Goal: Task Accomplishment & Management: Manage account settings

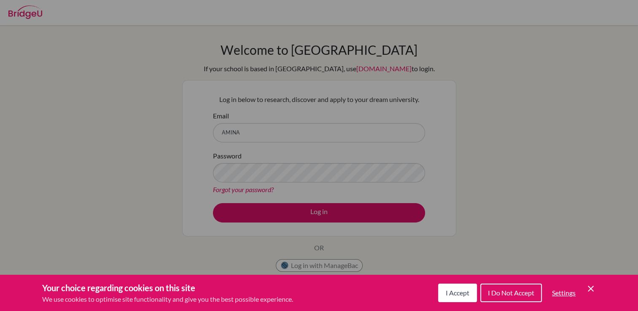
click at [591, 287] on icon "Cookie Control Close Icon" at bounding box center [591, 289] width 10 height 10
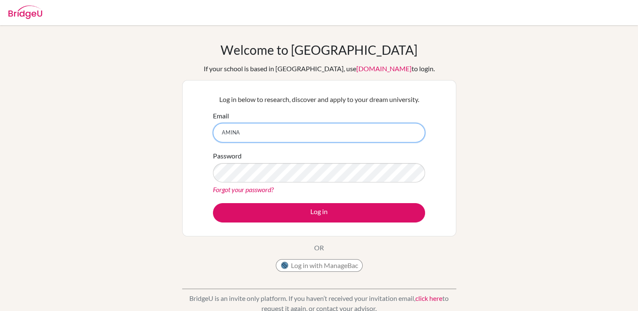
click at [327, 138] on input "AMINA" at bounding box center [319, 132] width 212 height 19
click at [270, 131] on input "aminaturdumatova93@gmail.com" at bounding box center [319, 132] width 212 height 19
type input "[EMAIL_ADDRESS][DOMAIN_NAME]"
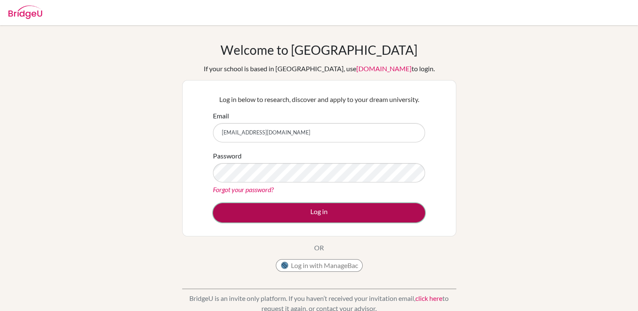
click at [274, 217] on button "Log in" at bounding box center [319, 212] width 212 height 19
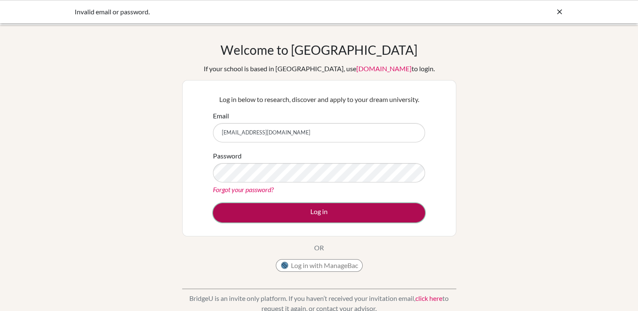
click at [295, 212] on button "Log in" at bounding box center [319, 212] width 212 height 19
